Goal: Transaction & Acquisition: Obtain resource

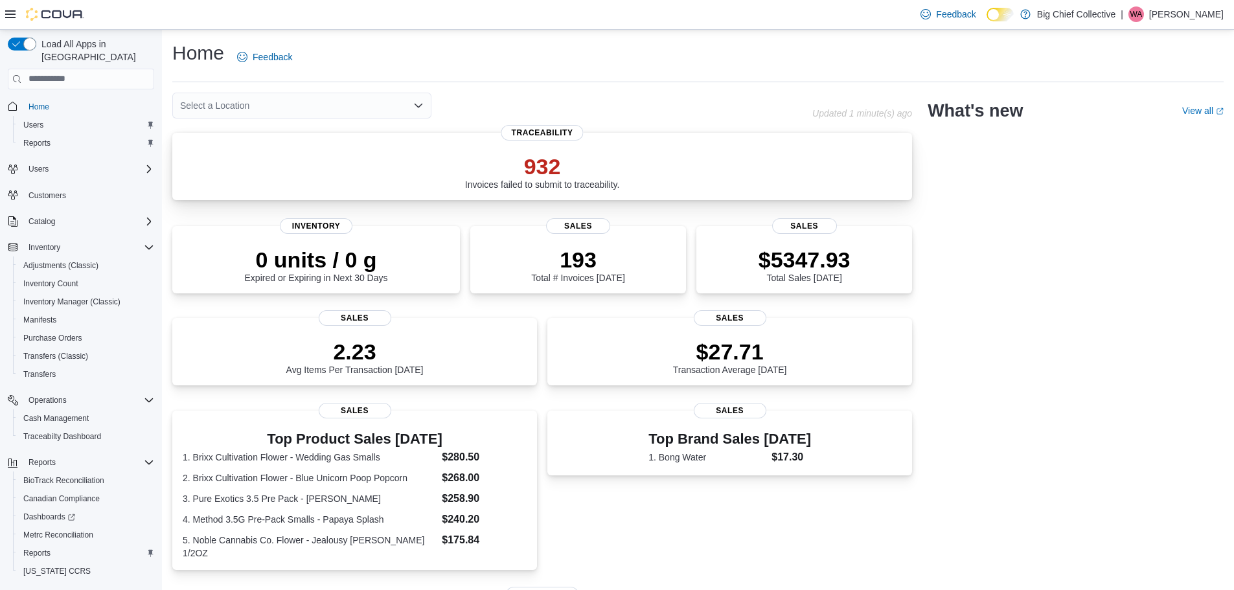
click at [538, 161] on p "932" at bounding box center [542, 167] width 155 height 26
click at [1039, 266] on div "Select a Location Updated 1 minute(s) ago 932 Invoices failed to submit to trac…" at bounding box center [698, 480] width 1052 height 774
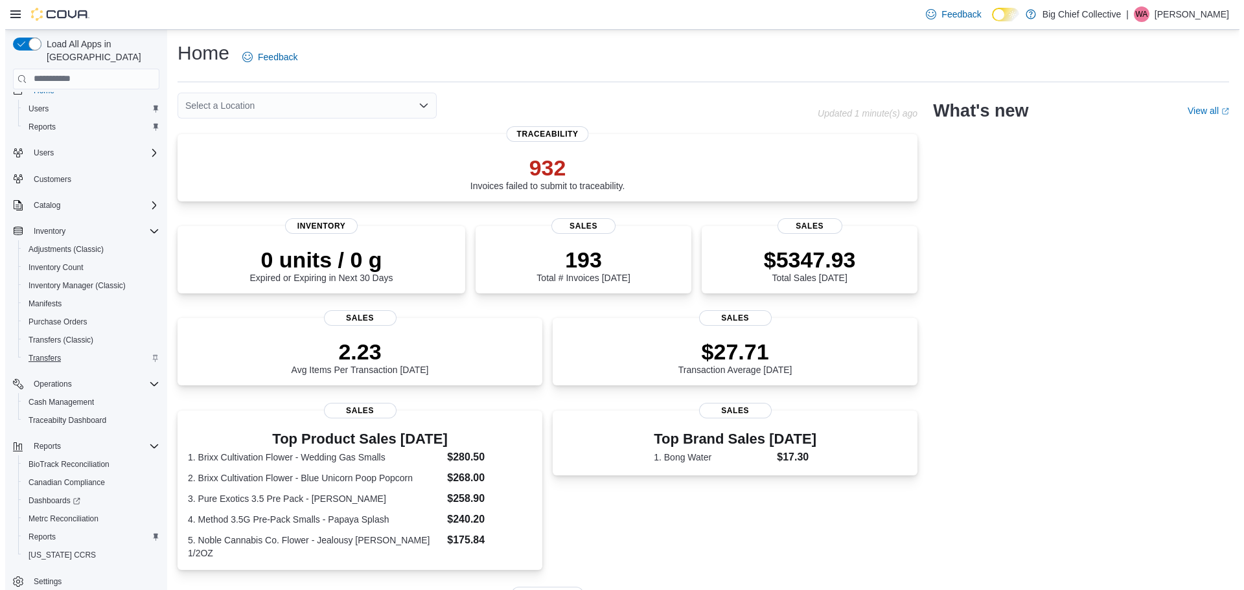
scroll to position [24, 0]
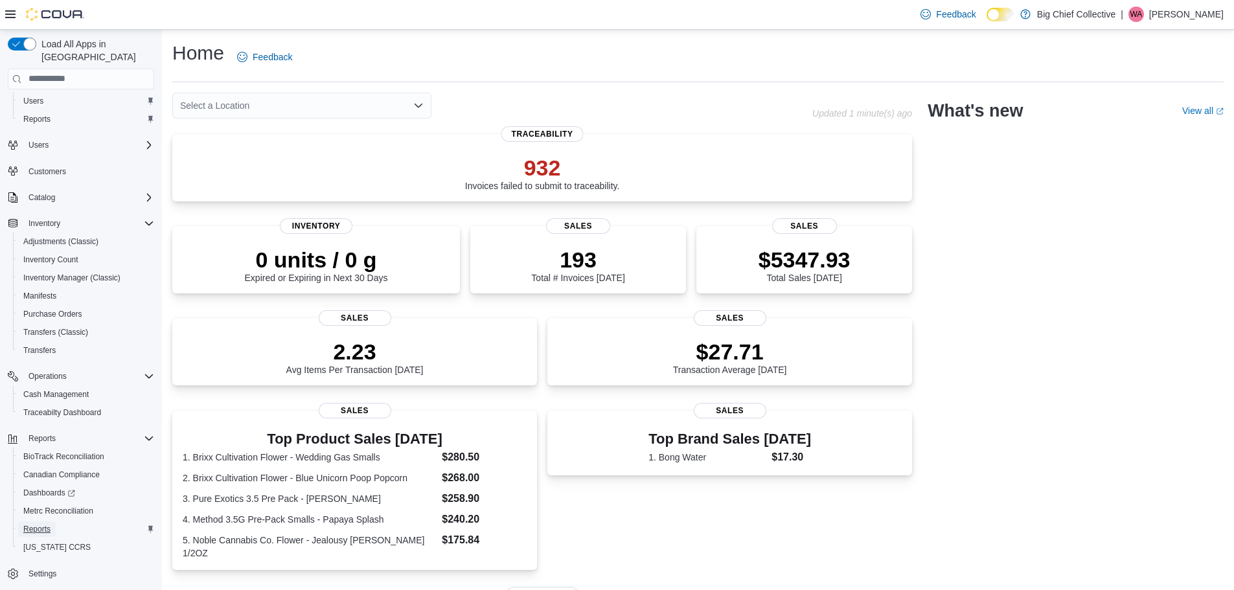
click at [43, 524] on span "Reports" at bounding box center [36, 529] width 27 height 10
click at [46, 524] on span "Reports" at bounding box center [36, 529] width 27 height 10
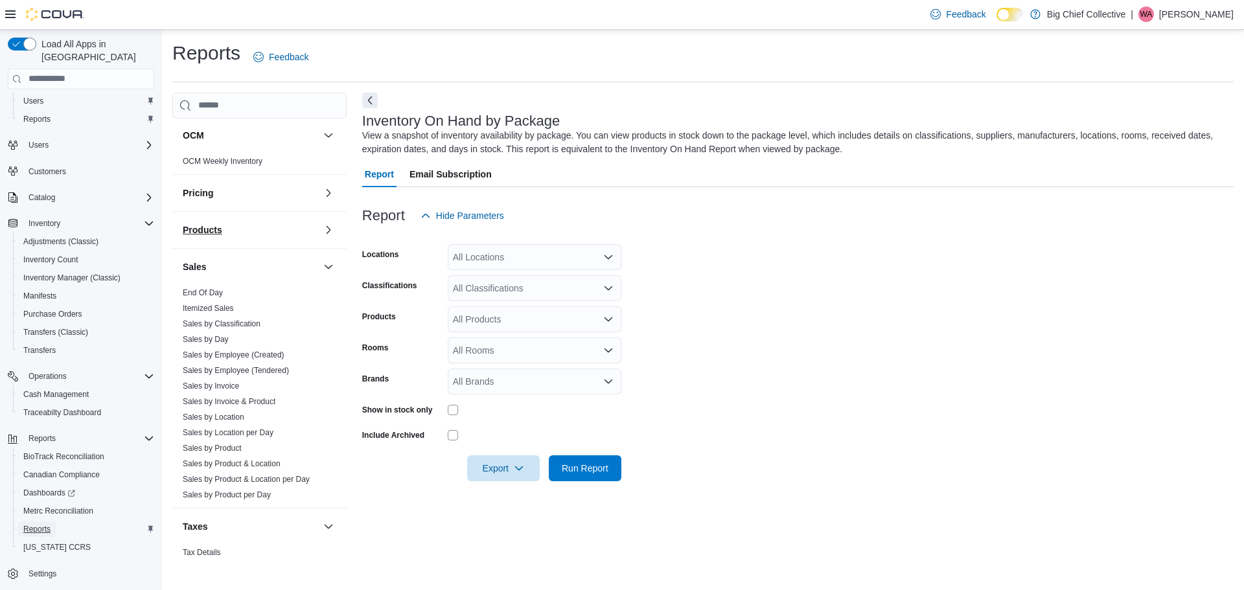
scroll to position [787, 0]
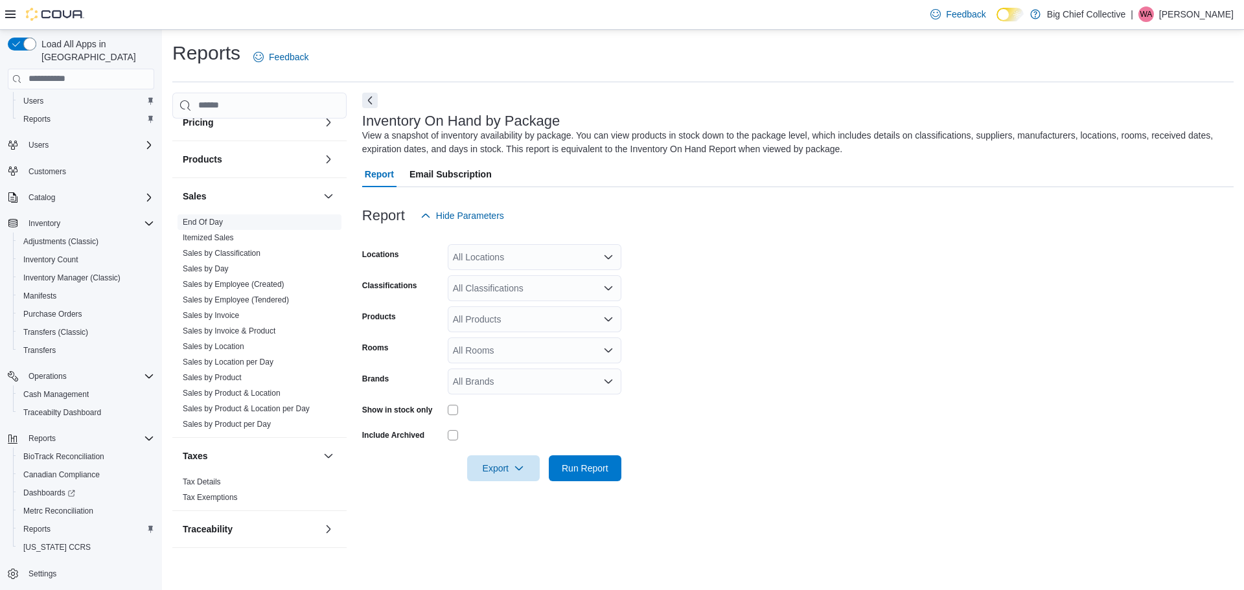
click at [201, 223] on link "End Of Day" at bounding box center [203, 222] width 40 height 9
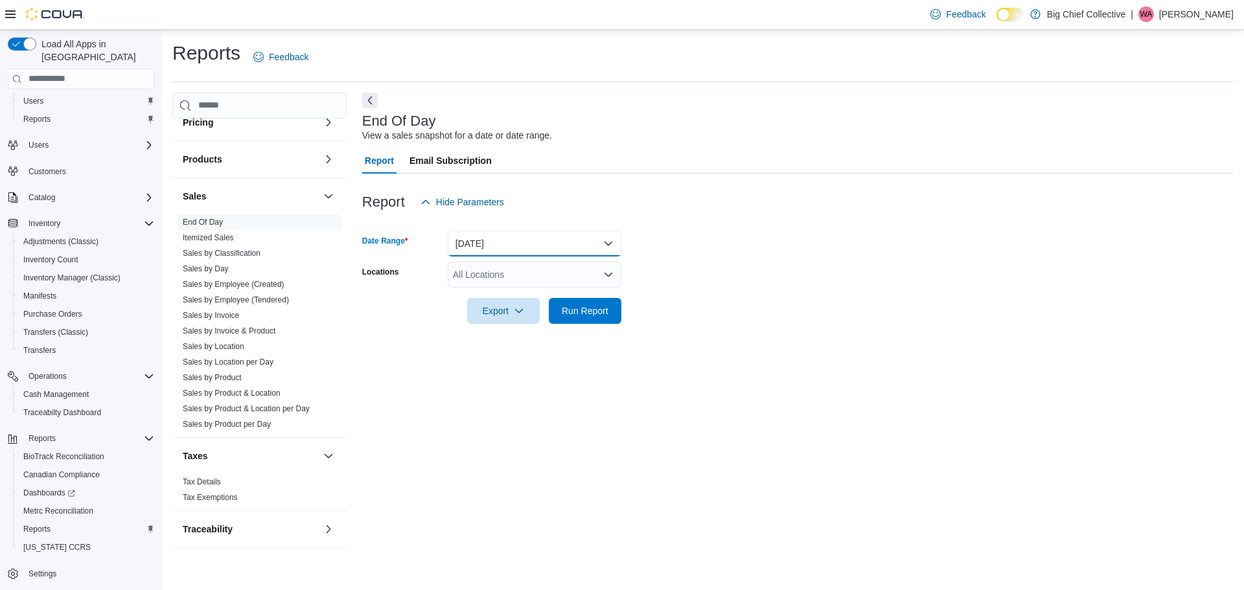
click at [499, 245] on button "Today" at bounding box center [535, 244] width 174 height 26
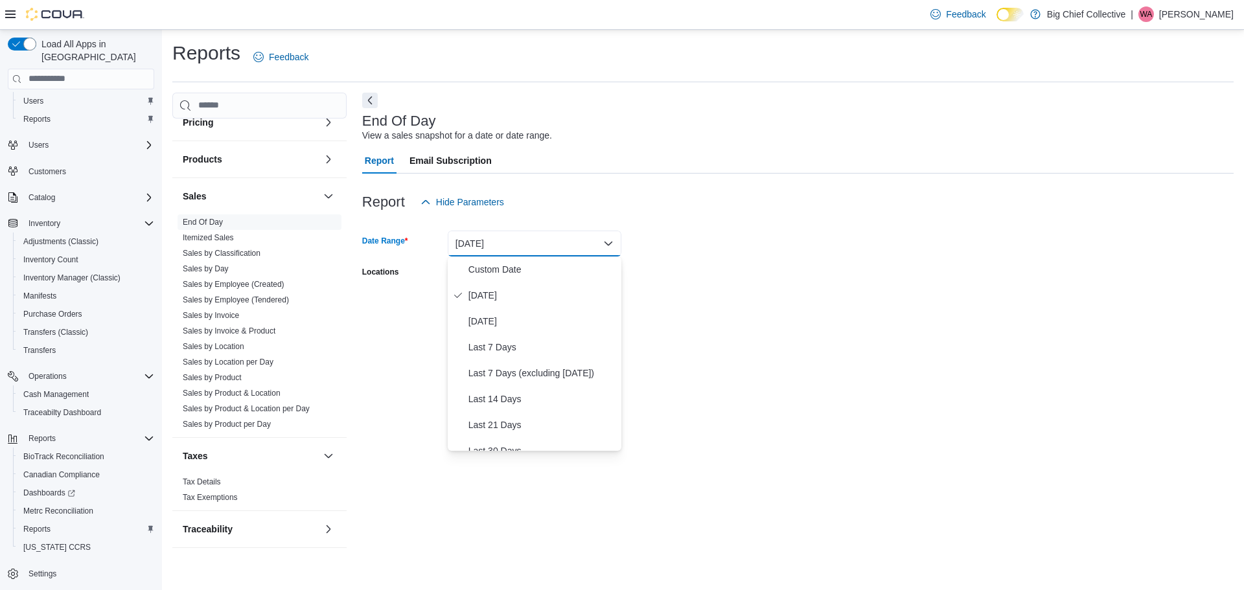
click at [499, 245] on button "Today" at bounding box center [535, 244] width 174 height 26
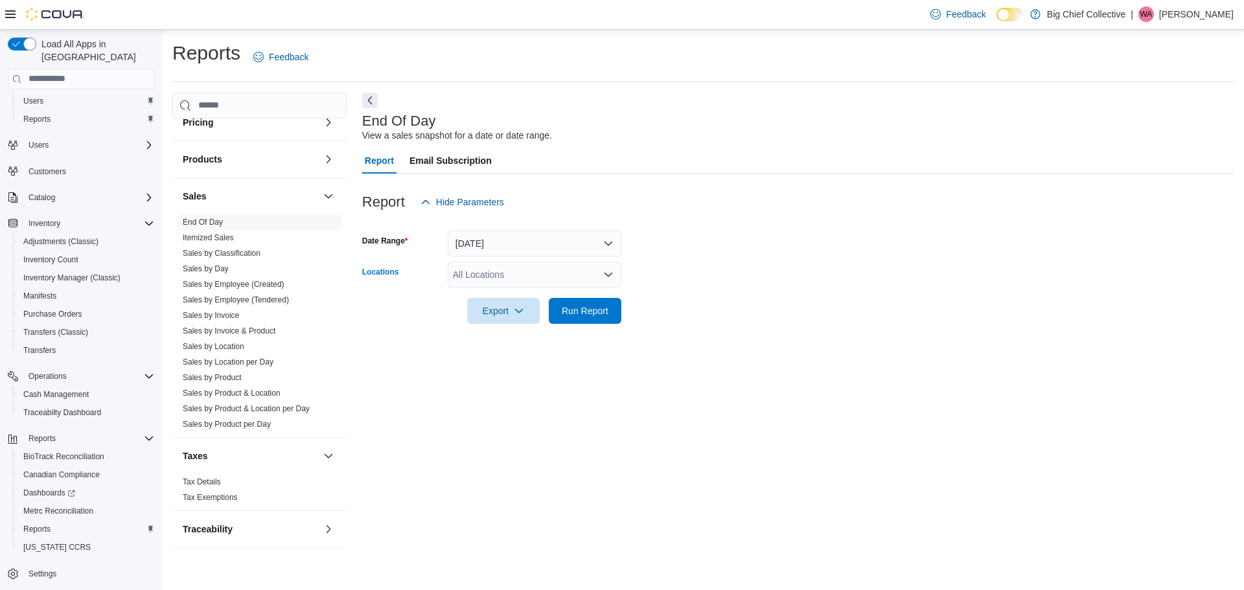
click at [504, 264] on div "All Locations" at bounding box center [535, 275] width 174 height 26
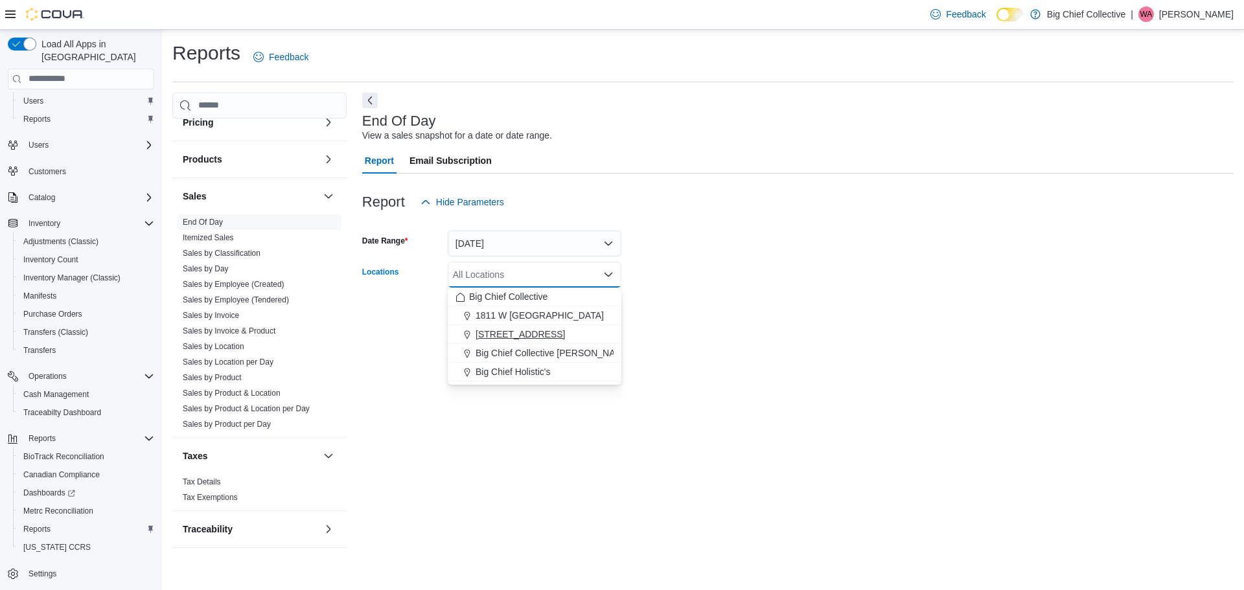
click at [504, 331] on span "3414 NW CACHE ROAD" at bounding box center [520, 334] width 89 height 13
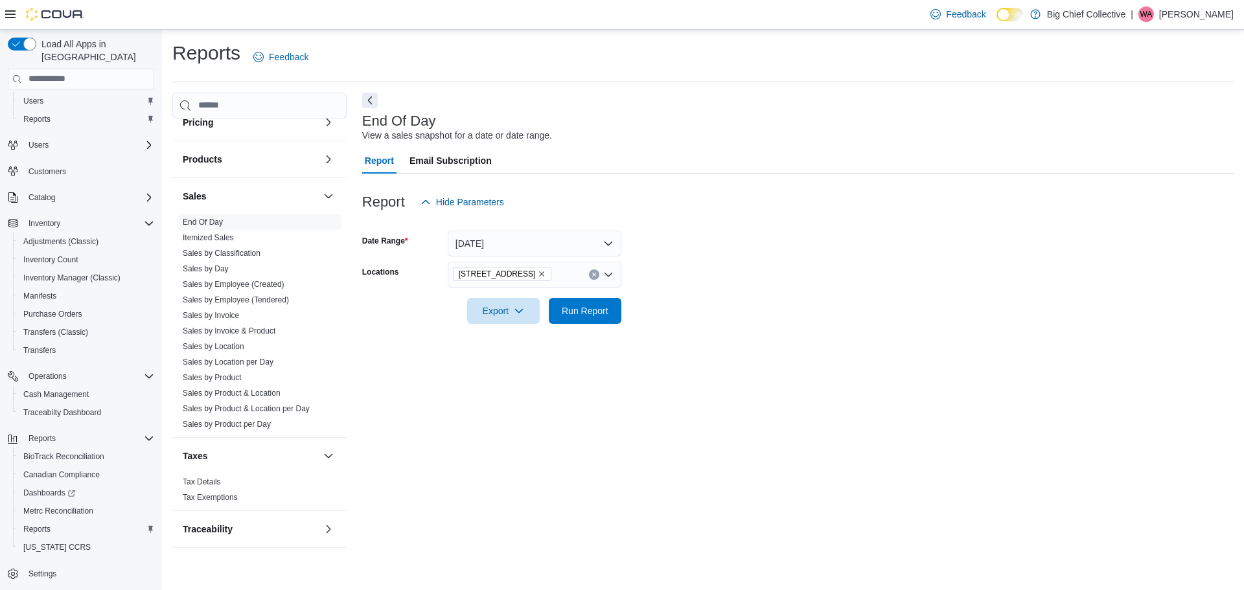
click at [883, 332] on div at bounding box center [797, 332] width 871 height 16
click at [513, 303] on span "Export" at bounding box center [503, 310] width 57 height 26
click at [532, 364] on span "Export to Pdf" at bounding box center [505, 363] width 58 height 10
